Goal: Task Accomplishment & Management: Manage account settings

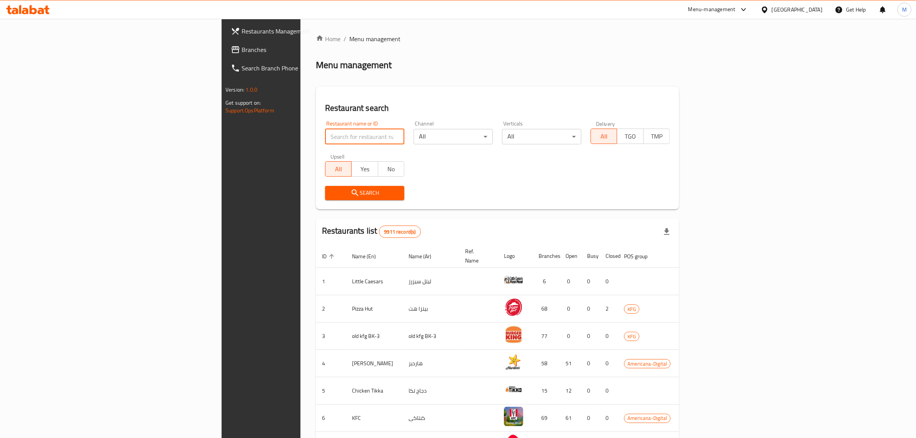
click at [325, 136] on input "search" at bounding box center [364, 136] width 79 height 15
paste input "668469"
type input "668469"
click button "Search" at bounding box center [364, 193] width 79 height 14
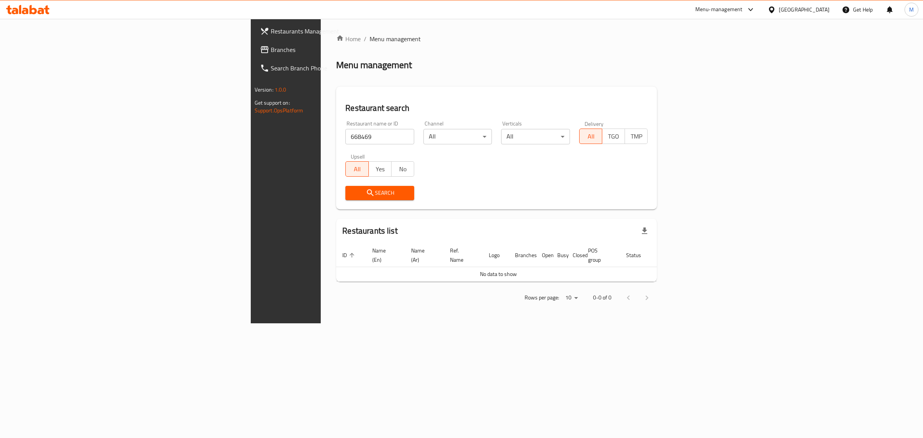
click at [776, 6] on icon at bounding box center [772, 10] width 8 height 8
click at [743, 75] on div "[GEOGRAPHIC_DATA]" at bounding box center [771, 79] width 115 height 18
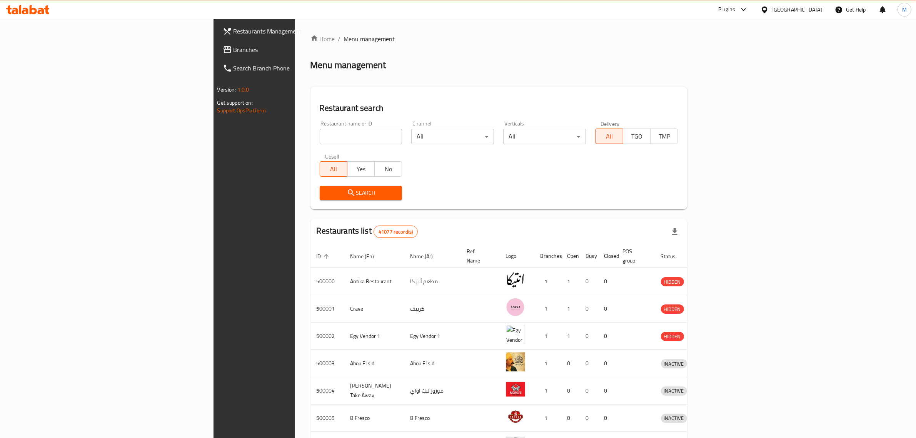
click at [320, 137] on input "search" at bounding box center [361, 136] width 83 height 15
paste input "668469"
type input "668469"
click button "Search" at bounding box center [361, 193] width 83 height 14
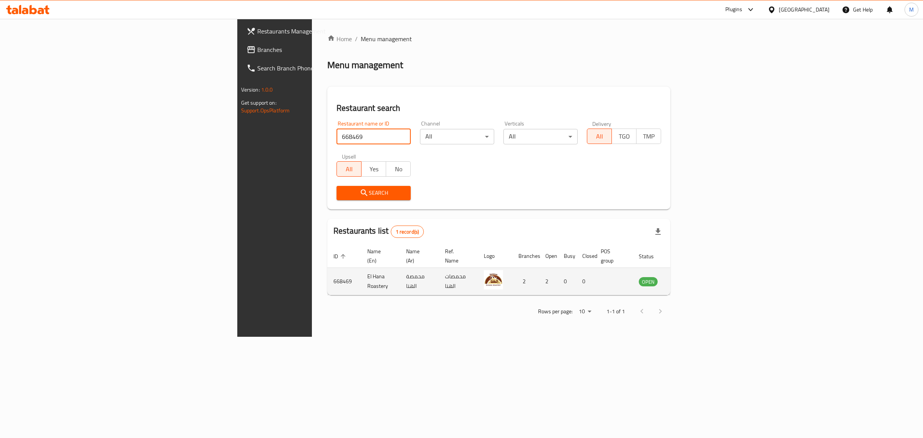
click at [700, 273] on td "enhanced table" at bounding box center [686, 281] width 27 height 27
click at [700, 268] on td "enhanced table" at bounding box center [686, 281] width 27 height 27
click at [688, 278] on icon "enhanced table" at bounding box center [684, 281] width 8 height 7
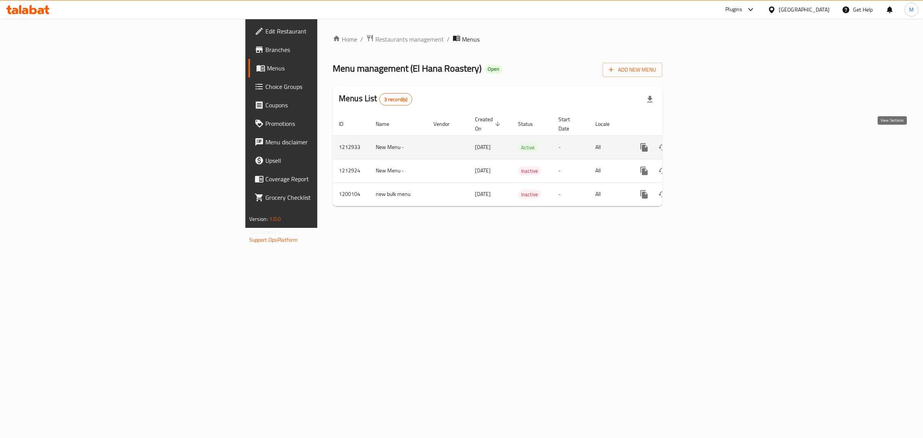
click at [709, 139] on link "enhanced table" at bounding box center [699, 147] width 18 height 18
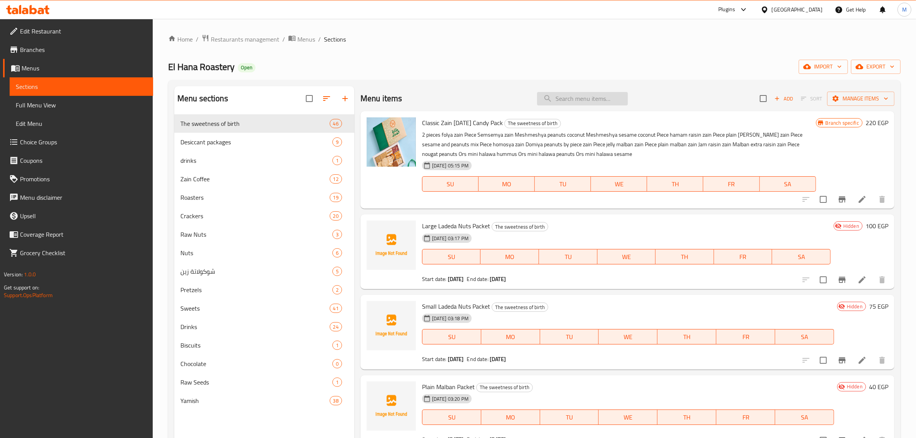
click at [562, 93] on input "search" at bounding box center [582, 98] width 91 height 13
type input "؛"
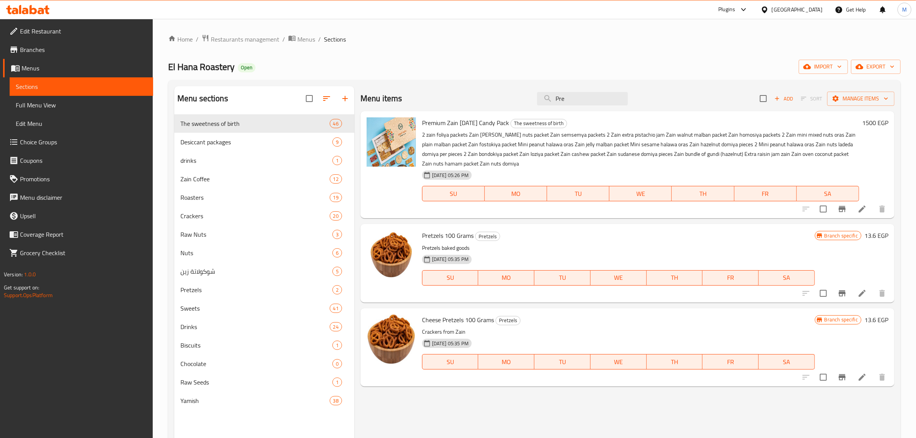
click at [434, 122] on span "Premium Zain [DATE] Candy Pack" at bounding box center [465, 123] width 87 height 12
copy span "Premium"
click at [565, 92] on input "Pre" at bounding box center [582, 98] width 91 height 13
paste input "mium"
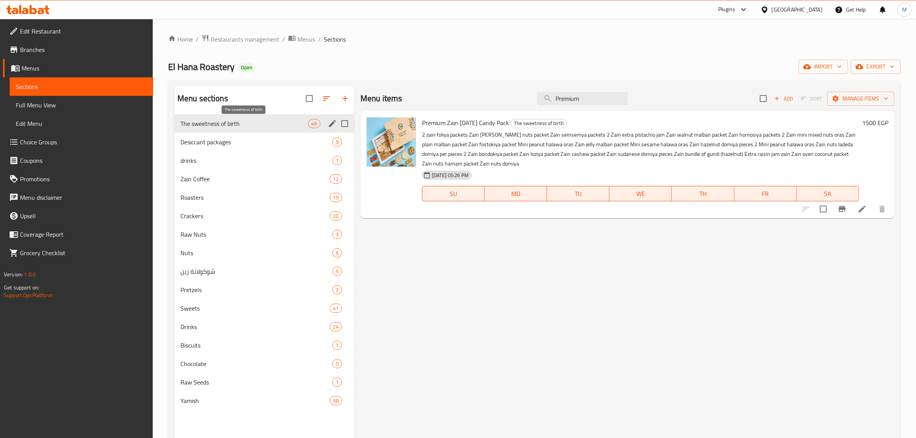
type input "Premium"
click at [270, 124] on span "The sweetness of birth" at bounding box center [244, 123] width 128 height 9
click at [598, 98] on input "Premium" at bounding box center [582, 98] width 91 height 13
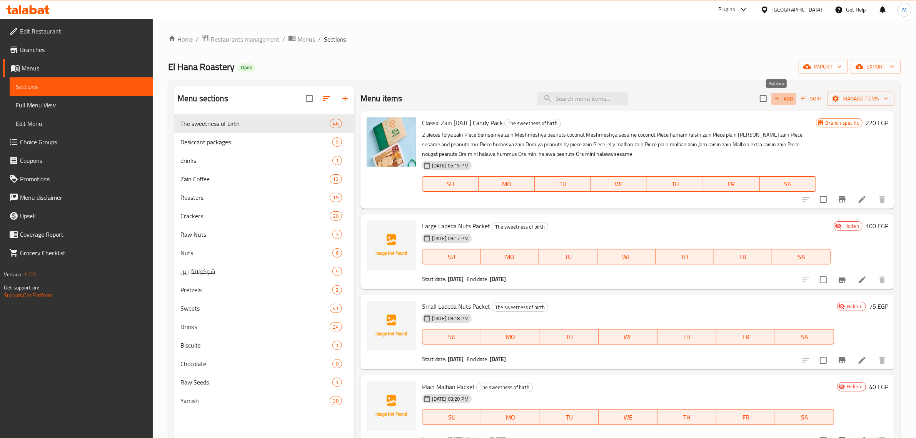
click at [779, 98] on span "Add" at bounding box center [783, 98] width 21 height 9
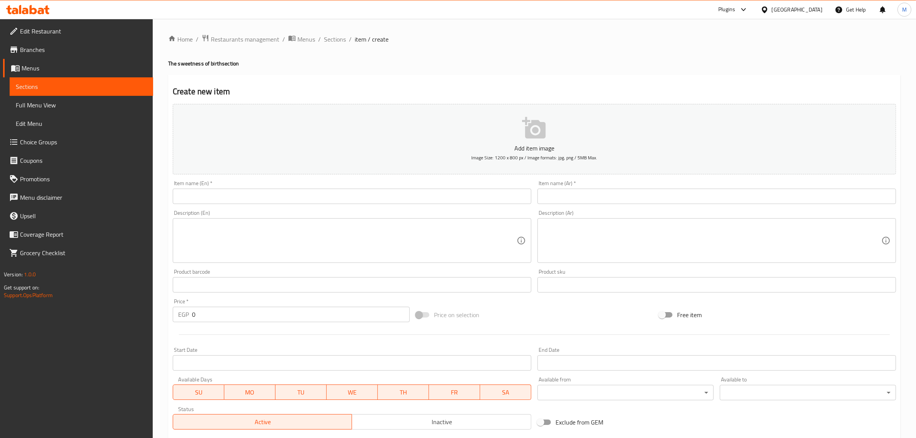
click at [354, 197] on input "text" at bounding box center [352, 195] width 358 height 15
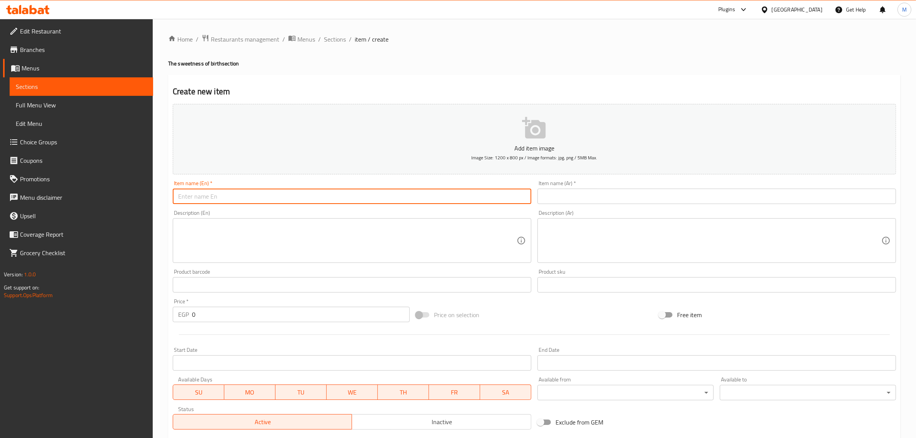
paste input "Premium"
type input "Premium Box"
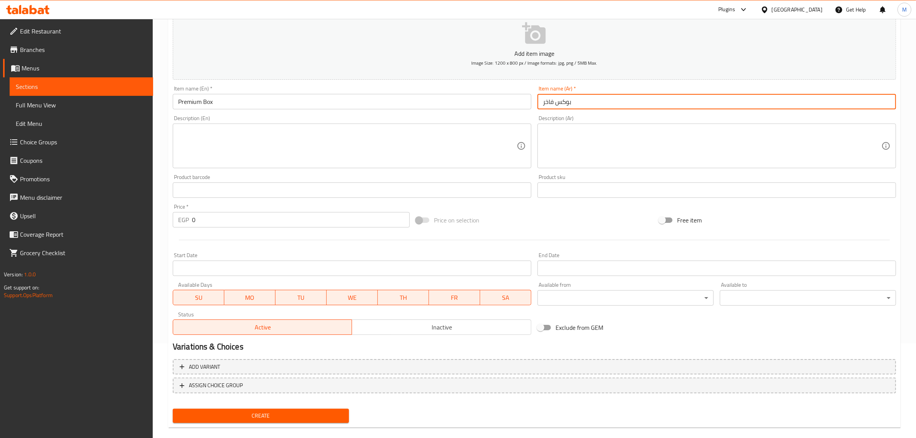
scroll to position [104, 0]
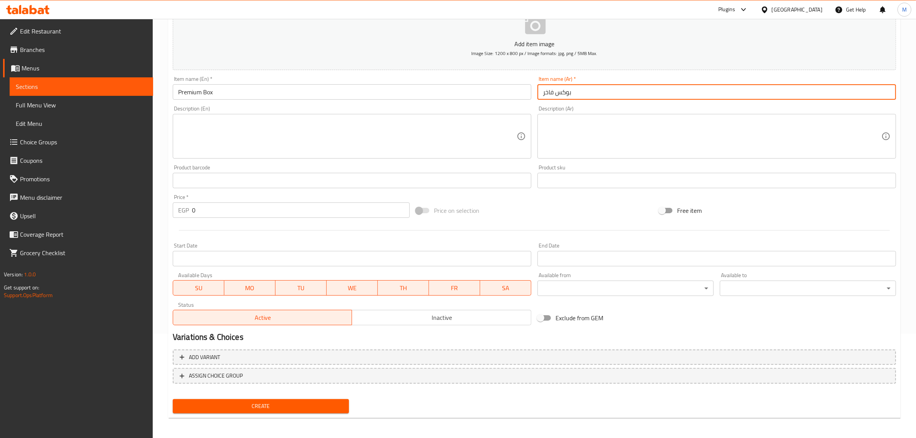
type input "بوكس فاخر"
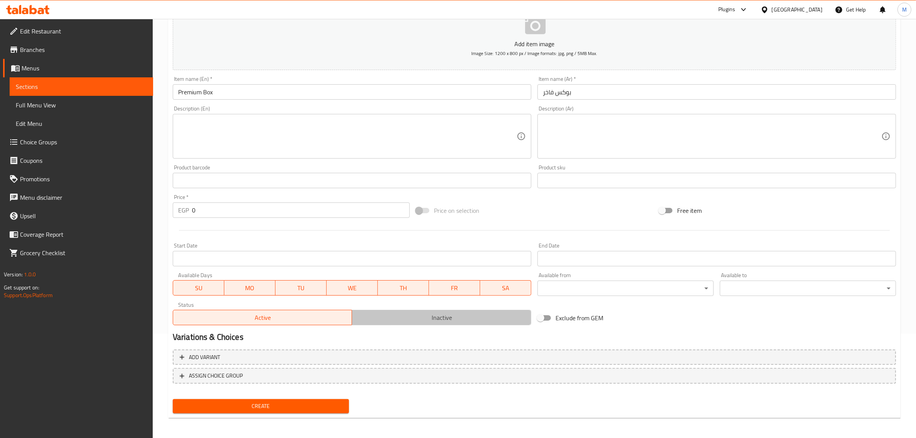
click at [415, 317] on span "Inactive" at bounding box center [441, 317] width 173 height 11
type button "1"
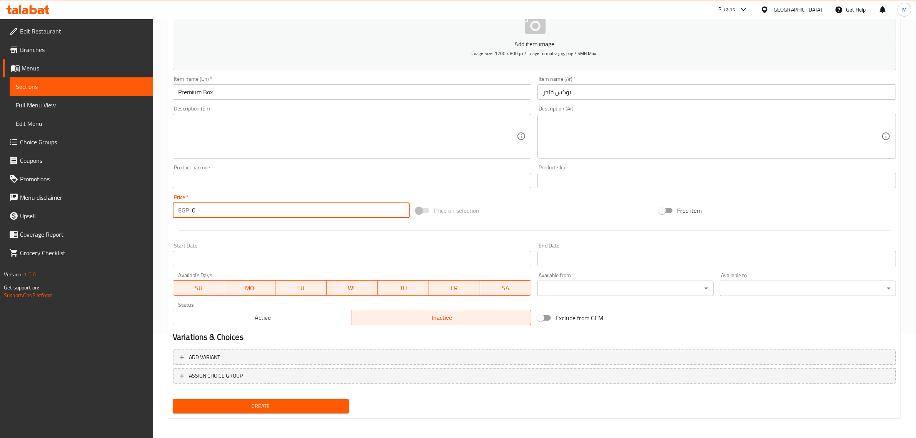
click at [258, 213] on input "0" at bounding box center [301, 209] width 218 height 15
paste input "150"
type input "1500"
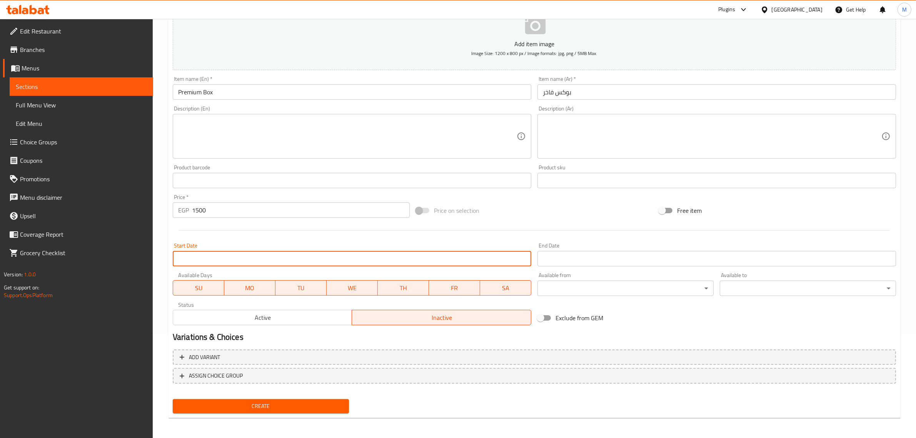
click at [247, 260] on input "Start Date" at bounding box center [352, 258] width 358 height 15
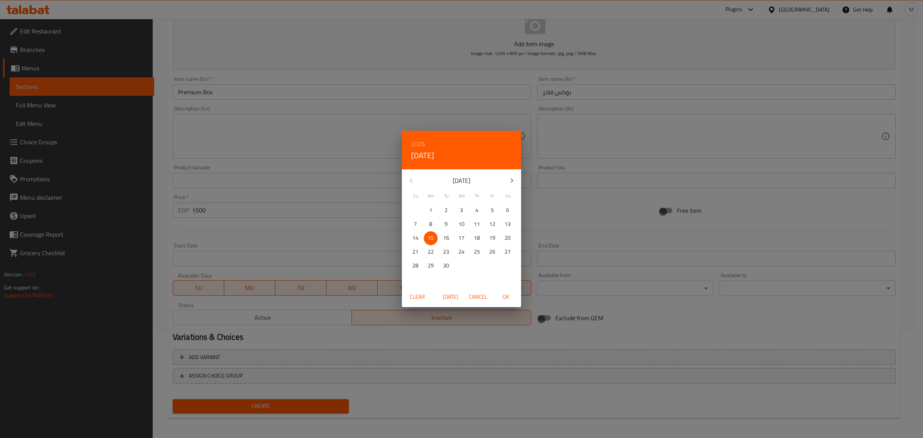
click at [501, 296] on span "OK" at bounding box center [506, 297] width 18 height 10
type input "[DATE]"
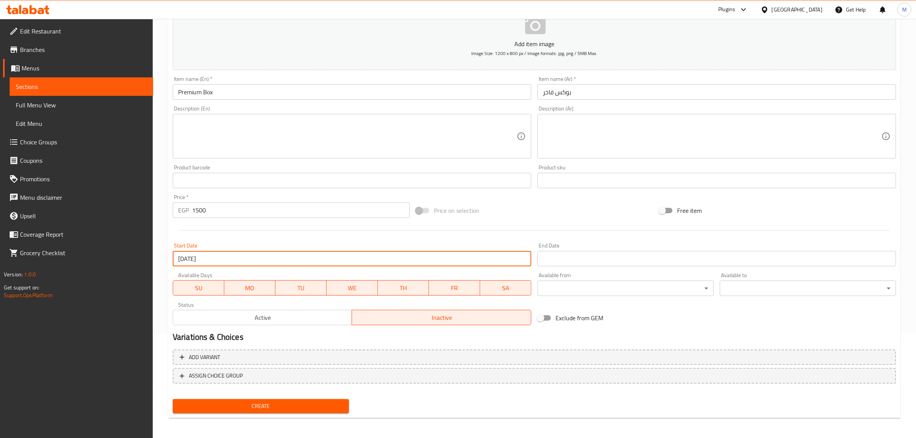
click at [541, 260] on input "Start Date" at bounding box center [716, 258] width 358 height 15
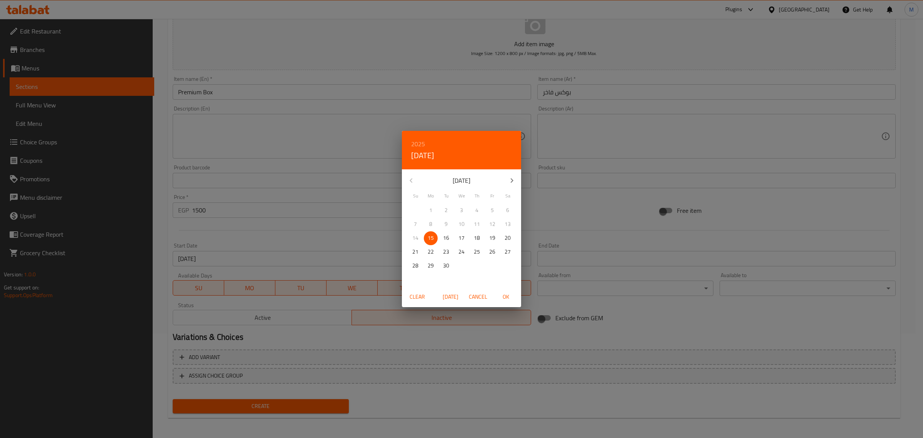
click at [511, 180] on icon "button" at bounding box center [511, 180] width 9 height 9
click at [459, 237] on p "15" at bounding box center [461, 238] width 6 height 10
click at [499, 292] on span "OK" at bounding box center [506, 297] width 18 height 10
type input "[DATE]"
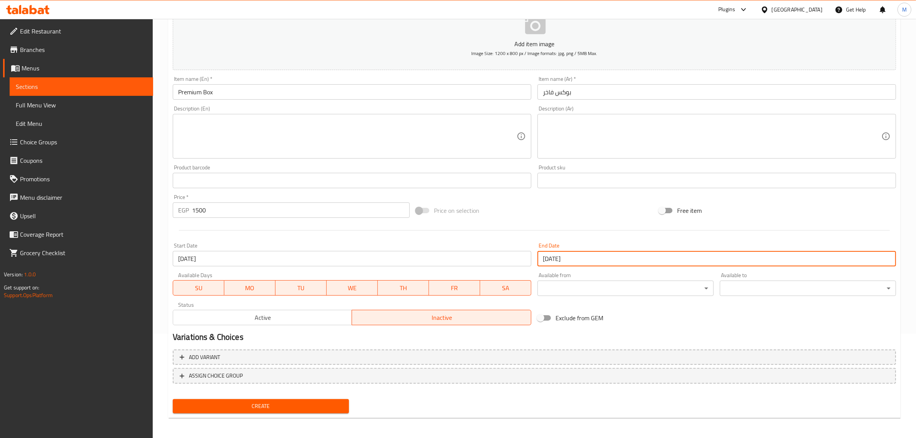
click at [311, 401] on span "Create" at bounding box center [261, 406] width 164 height 10
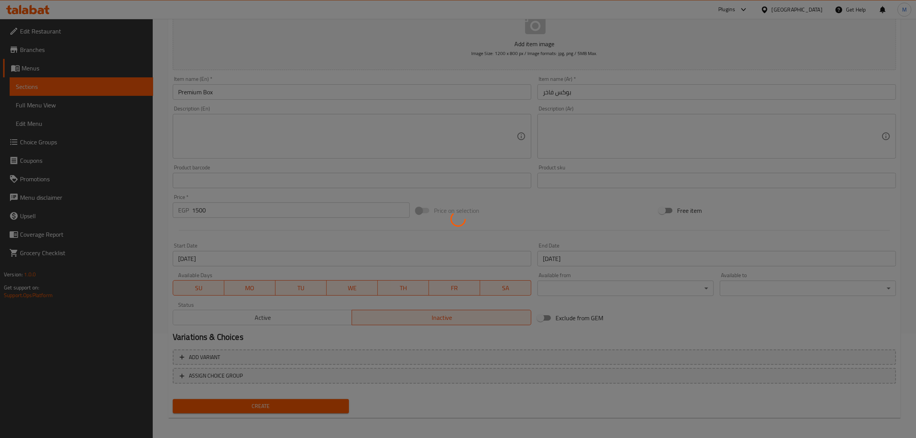
type input "0"
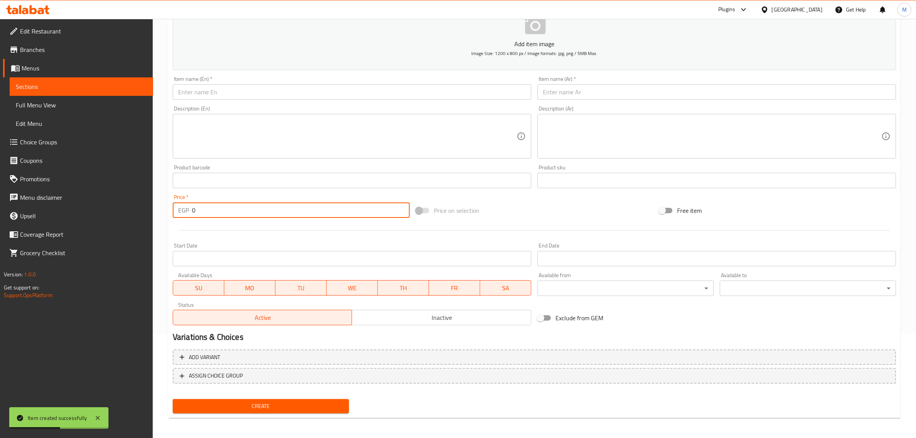
click at [287, 210] on input "0" at bounding box center [301, 209] width 218 height 15
paste input "75"
type input "750"
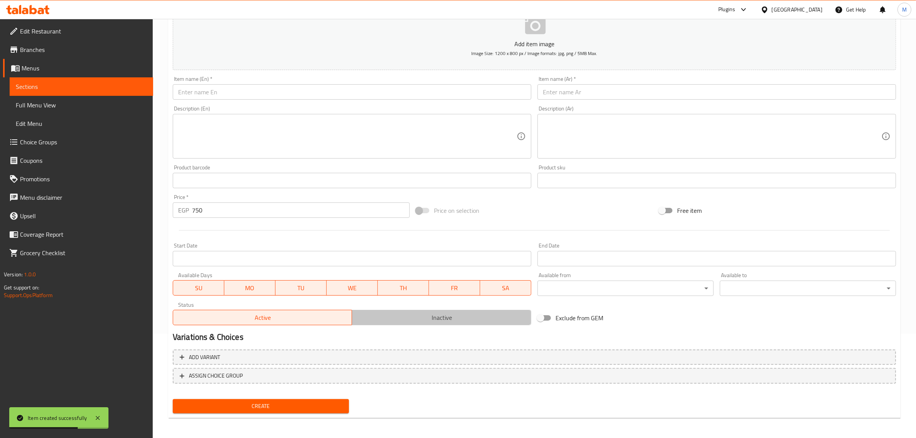
drag, startPoint x: 388, startPoint y: 311, endPoint x: 381, endPoint y: 312, distance: 7.4
click at [388, 312] on span "Inactive" at bounding box center [441, 317] width 173 height 11
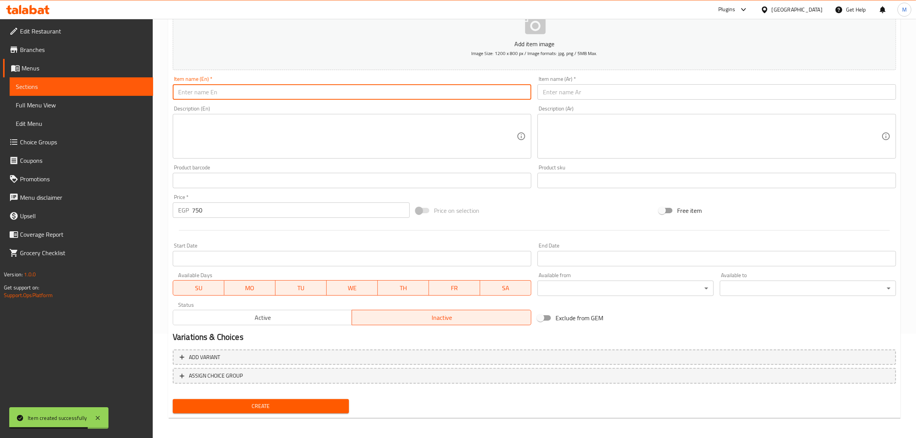
click at [273, 93] on input "text" at bounding box center [352, 91] width 358 height 15
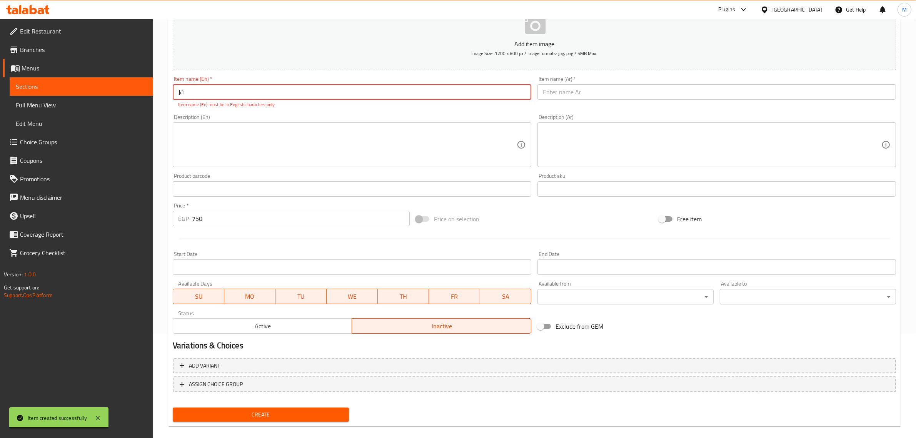
type input "]"
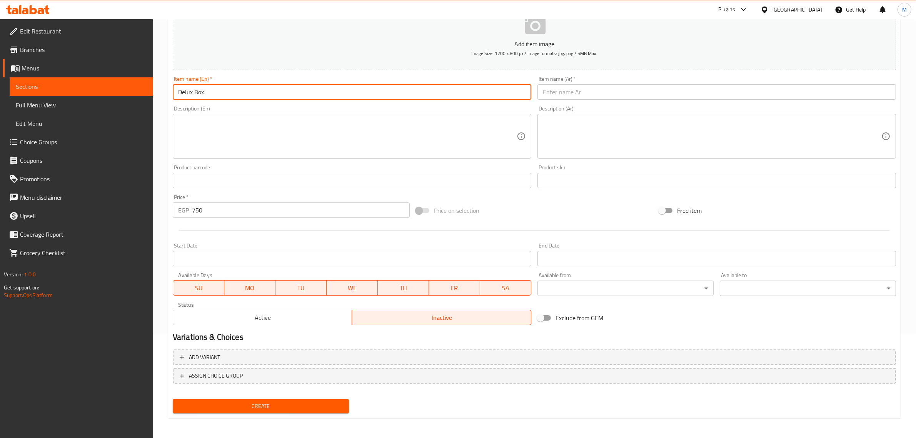
type input "Delux Box"
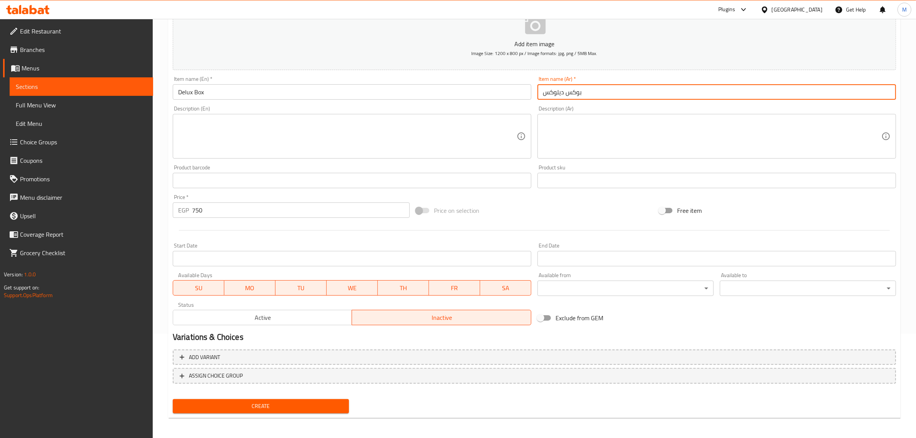
type input "بوكس ديلوكس"
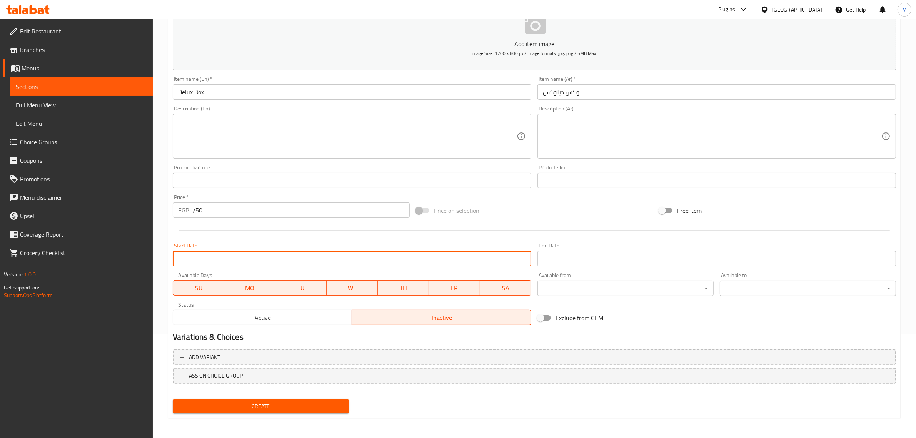
click at [265, 258] on input "Start Date" at bounding box center [352, 258] width 358 height 15
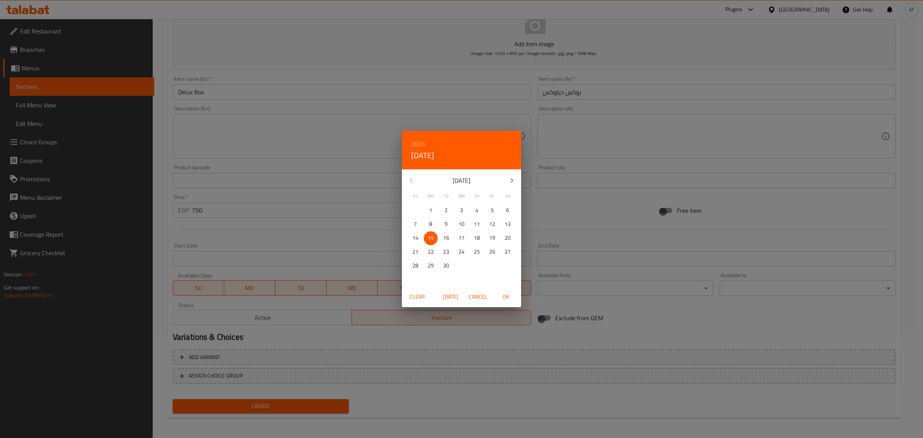
click at [499, 295] on span "OK" at bounding box center [506, 297] width 18 height 10
type input "[DATE]"
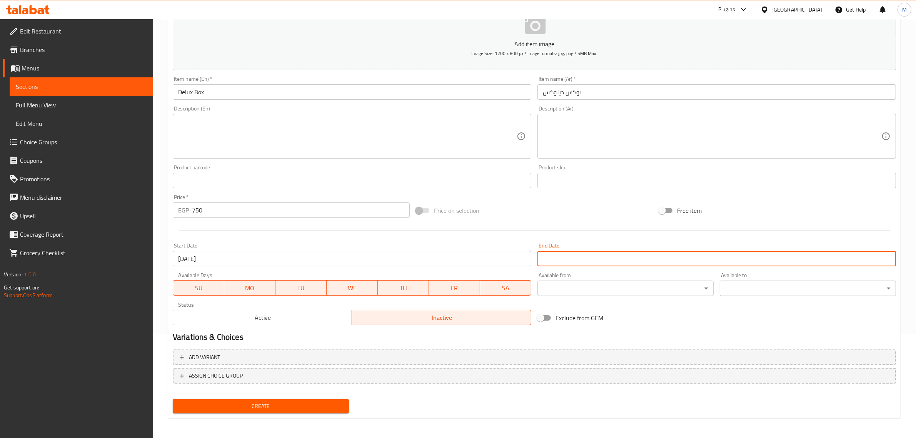
click at [558, 256] on input "Start Date" at bounding box center [716, 258] width 358 height 15
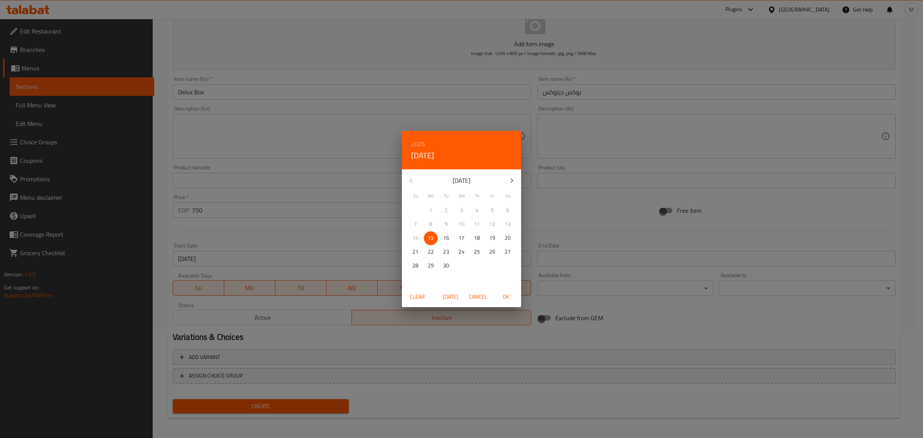
click at [513, 182] on icon "button" at bounding box center [511, 180] width 9 height 9
click at [465, 235] on span "15" at bounding box center [462, 238] width 14 height 10
click at [502, 291] on button "OK" at bounding box center [505, 297] width 25 height 14
type input "[DATE]"
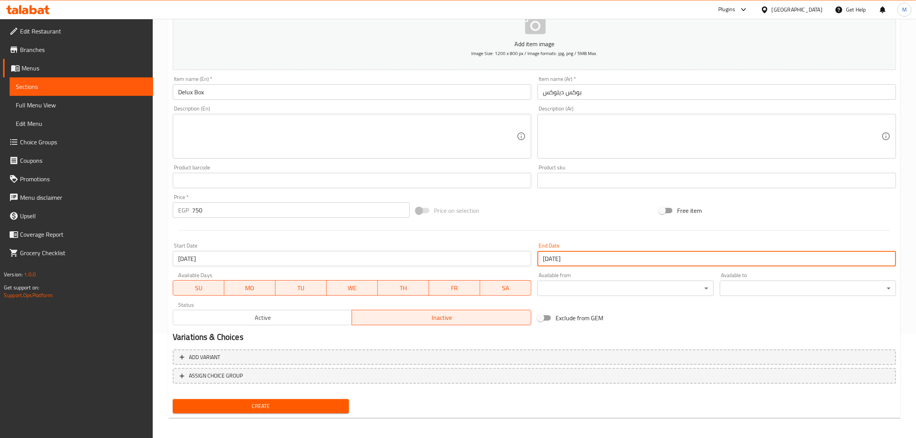
click at [293, 405] on span "Create" at bounding box center [261, 406] width 164 height 10
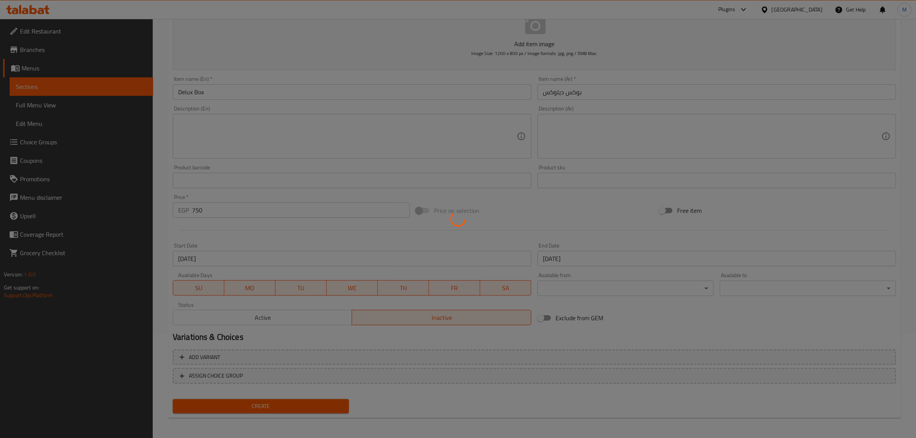
type input "0"
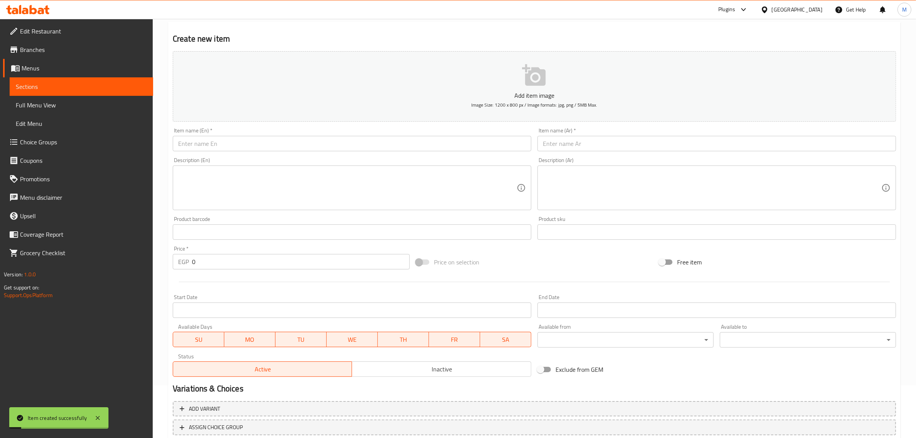
scroll to position [0, 0]
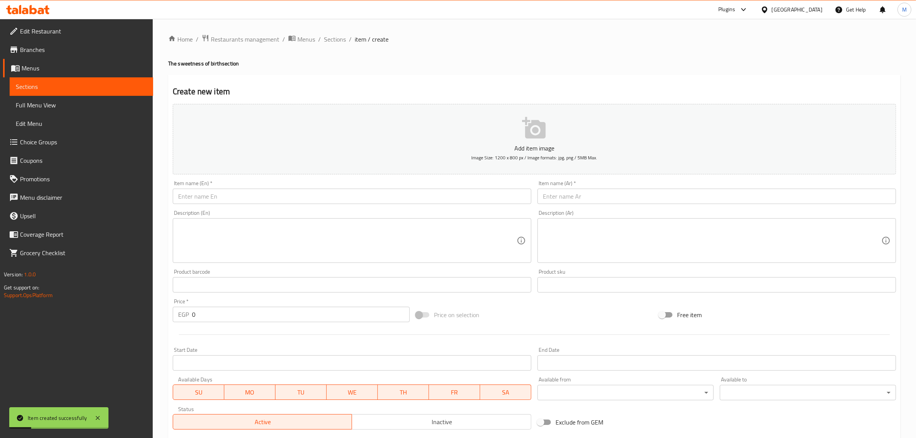
drag, startPoint x: 326, startPoint y: 39, endPoint x: 331, endPoint y: 51, distance: 12.8
click at [326, 39] on span "Sections" at bounding box center [335, 39] width 22 height 9
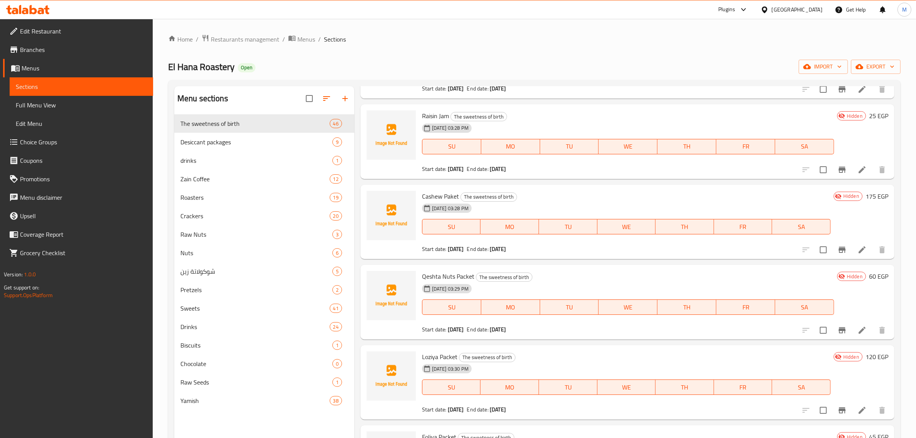
scroll to position [1010, 0]
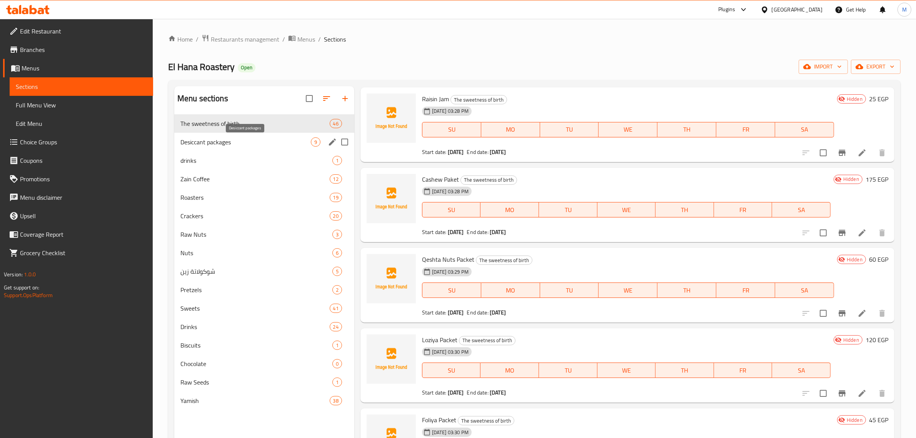
drag, startPoint x: 202, startPoint y: 145, endPoint x: 201, endPoint y: 138, distance: 6.3
click at [201, 145] on span "Desiccant packages" at bounding box center [245, 141] width 130 height 9
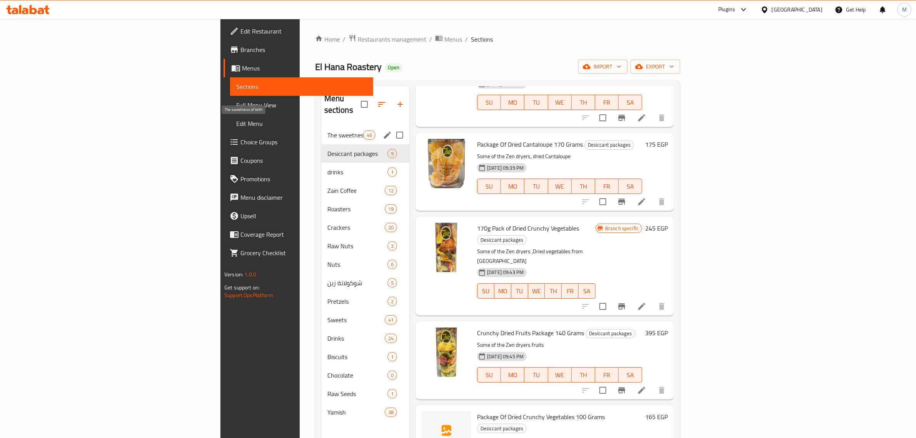
drag, startPoint x: 214, startPoint y: 122, endPoint x: 210, endPoint y: 125, distance: 4.4
click at [327, 130] on span "The sweetness of birth" at bounding box center [345, 134] width 36 height 9
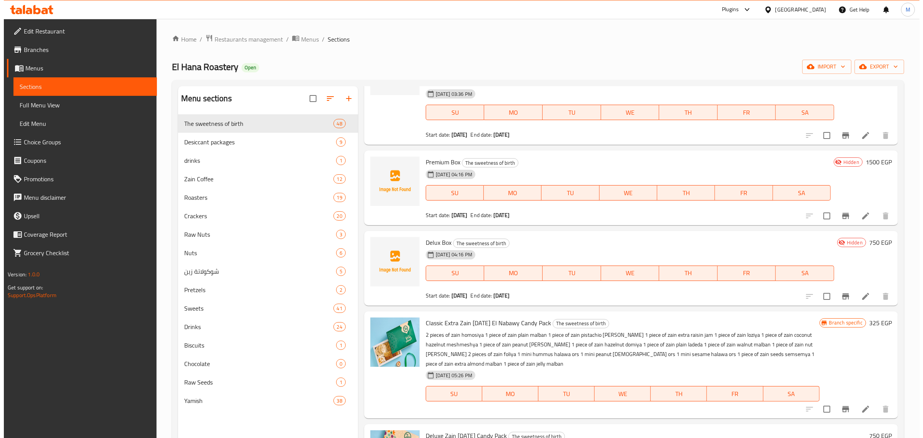
scroll to position [2741, 0]
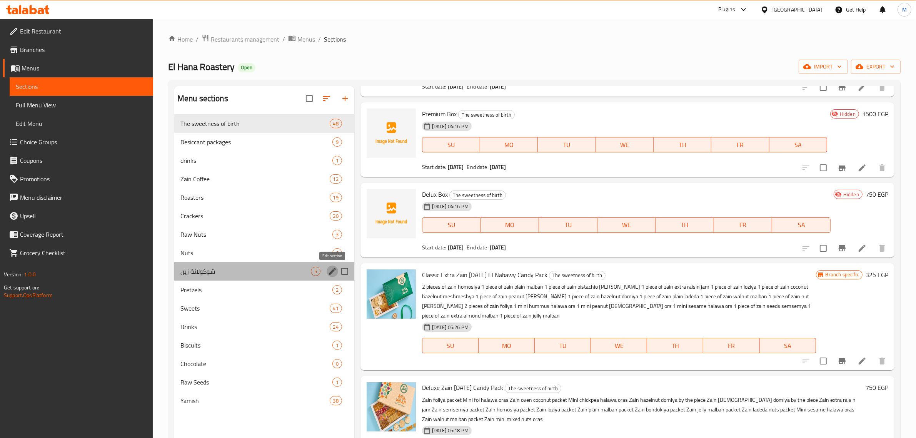
click at [327, 272] on button "edit" at bounding box center [333, 271] width 12 height 12
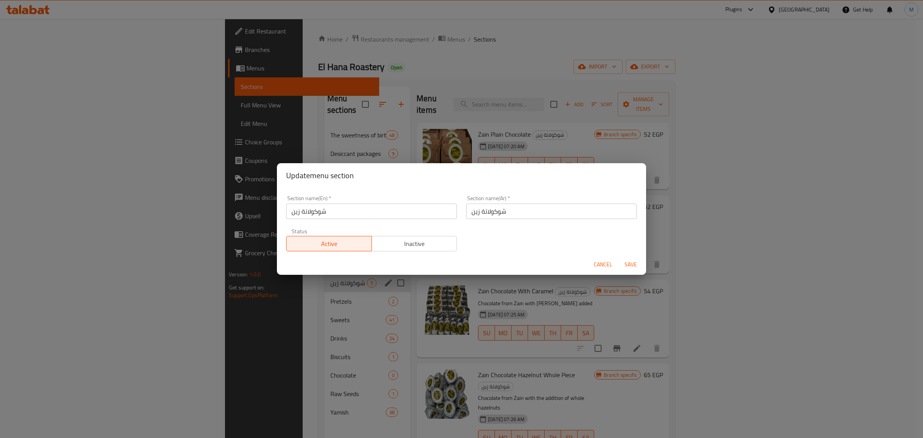
click at [395, 208] on input "شوكولاتة زين" at bounding box center [371, 210] width 171 height 15
type input "Zain Chocolate"
click at [633, 262] on span "Save" at bounding box center [631, 265] width 18 height 10
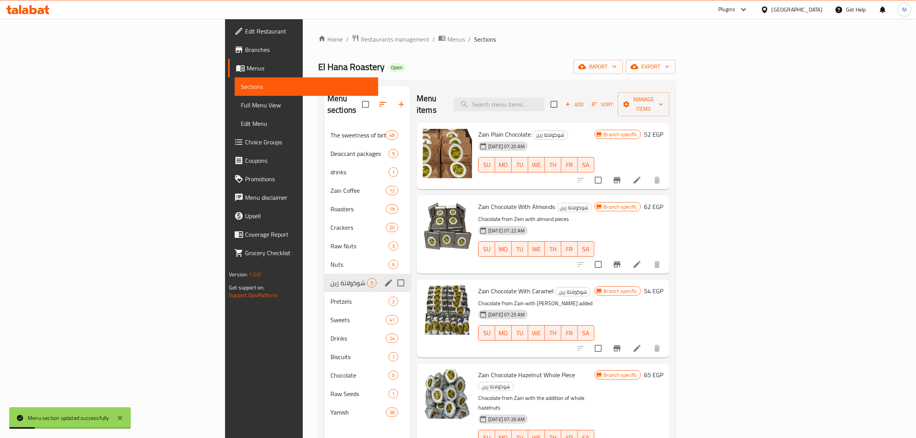
click at [593, 201] on h6 "Zain Chocolate With Almonds شوكولاتة زين" at bounding box center [536, 206] width 116 height 11
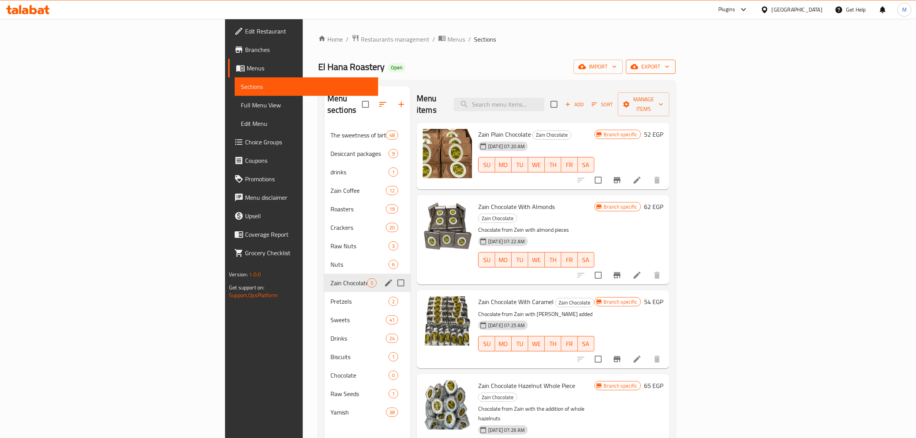
click at [669, 67] on span "export" at bounding box center [650, 67] width 37 height 10
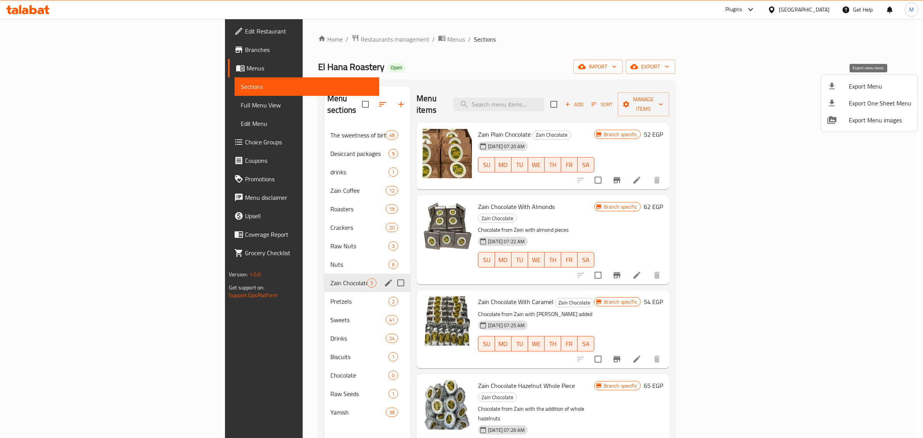
click at [864, 85] on span "Export Menu" at bounding box center [880, 86] width 63 height 9
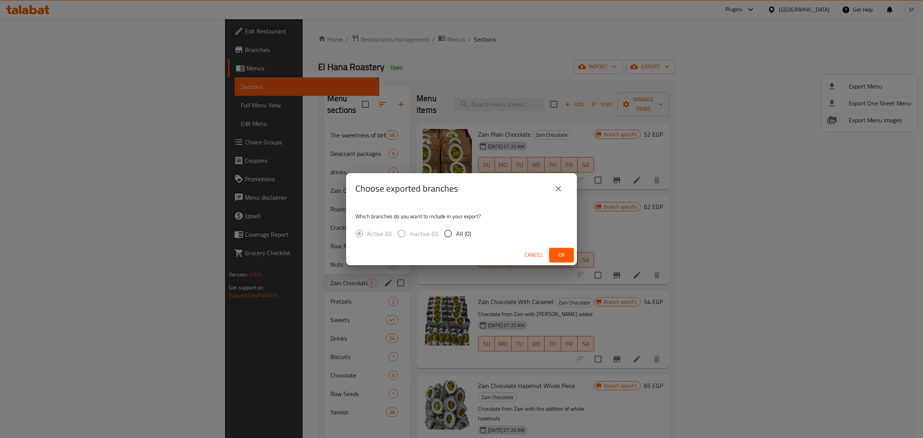
click at [558, 189] on icon "close" at bounding box center [558, 188] width 5 height 5
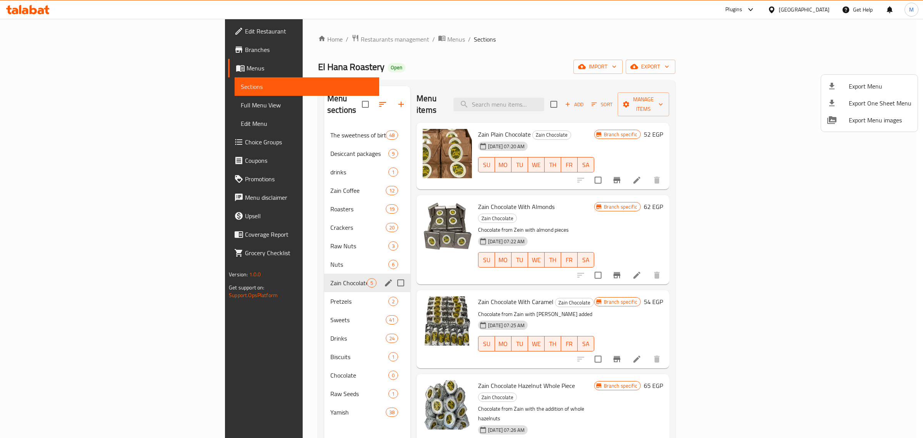
drag, startPoint x: 656, startPoint y: 60, endPoint x: 725, endPoint y: 66, distance: 69.5
click at [655, 62] on div at bounding box center [461, 219] width 923 height 438
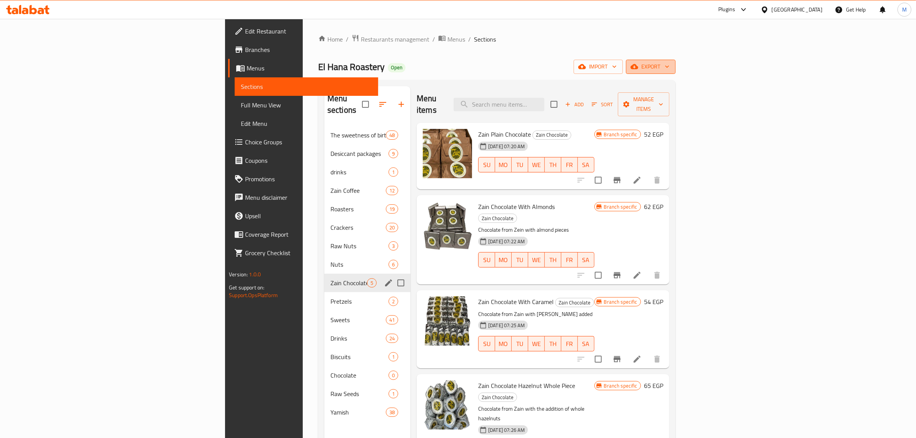
click at [638, 63] on icon "button" at bounding box center [634, 67] width 8 height 8
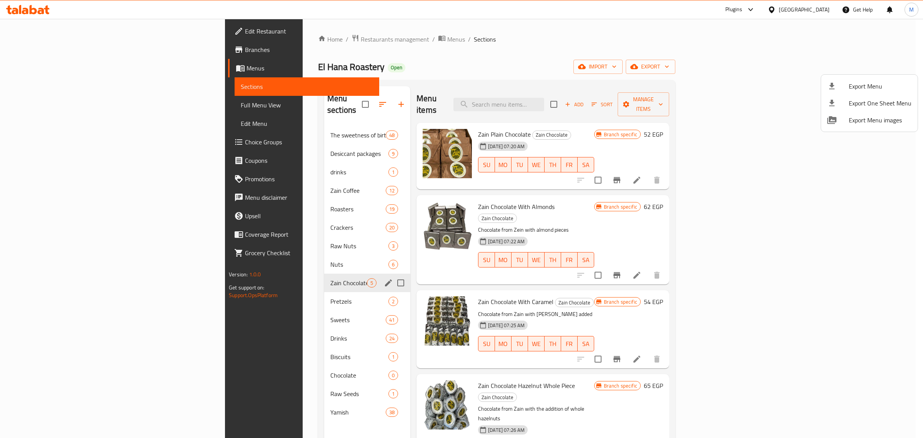
click at [855, 83] on span "Export Menu" at bounding box center [880, 86] width 63 height 9
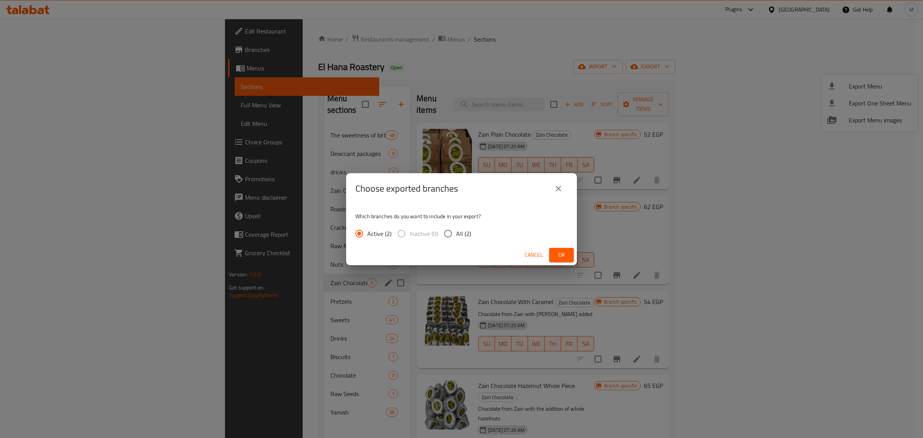
click at [563, 259] on span "Ok" at bounding box center [561, 255] width 12 height 10
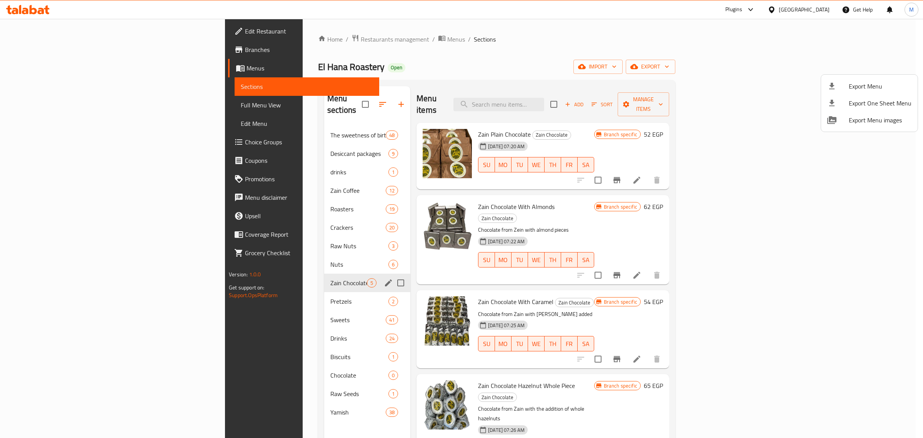
click at [610, 200] on div at bounding box center [461, 219] width 923 height 438
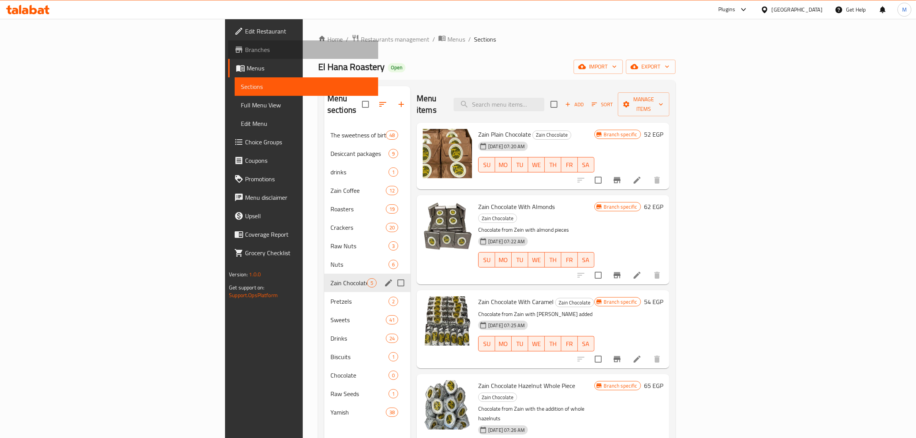
click at [245, 49] on span "Branches" at bounding box center [308, 49] width 127 height 9
